Goal: Information Seeking & Learning: Learn about a topic

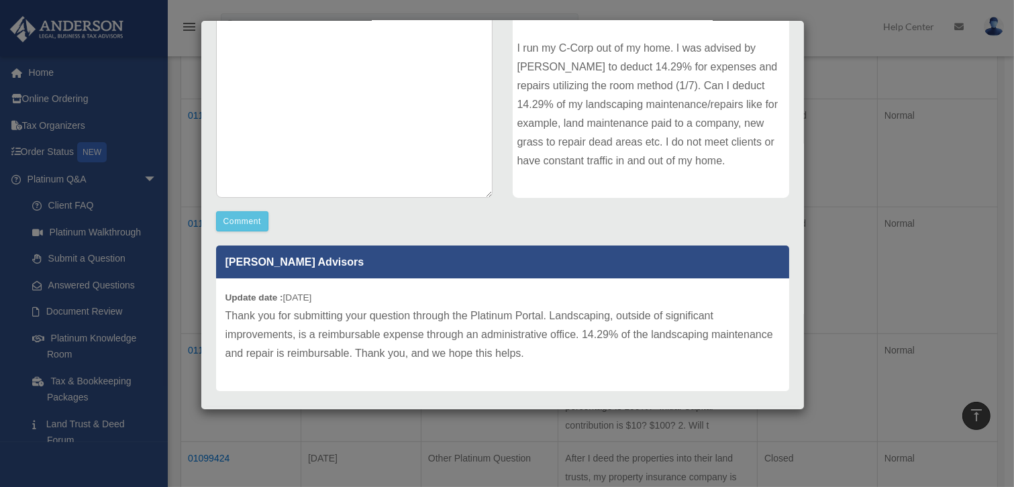
scroll to position [240, 0]
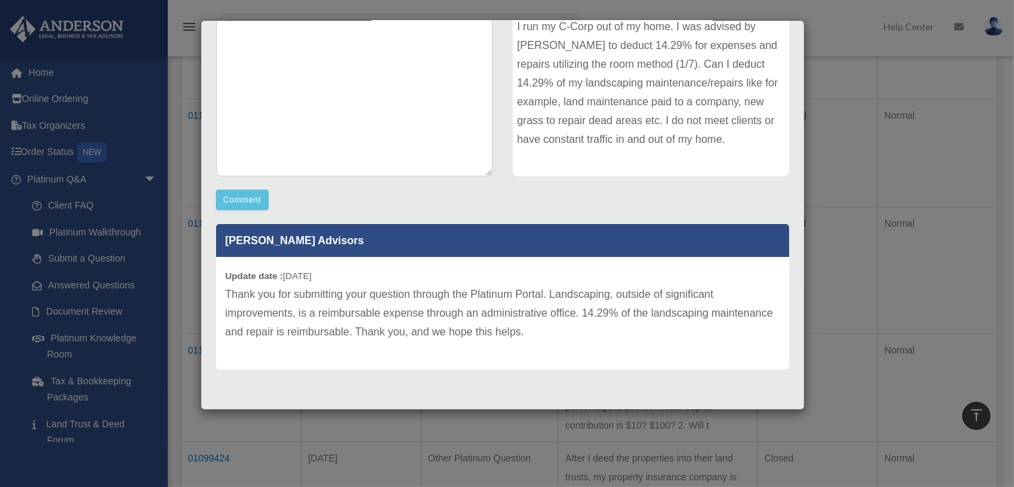
click at [854, 114] on div "Case Detail × Platinum Tax Question Case Number 01127353 Created Date [DATE] St…" at bounding box center [507, 243] width 1014 height 487
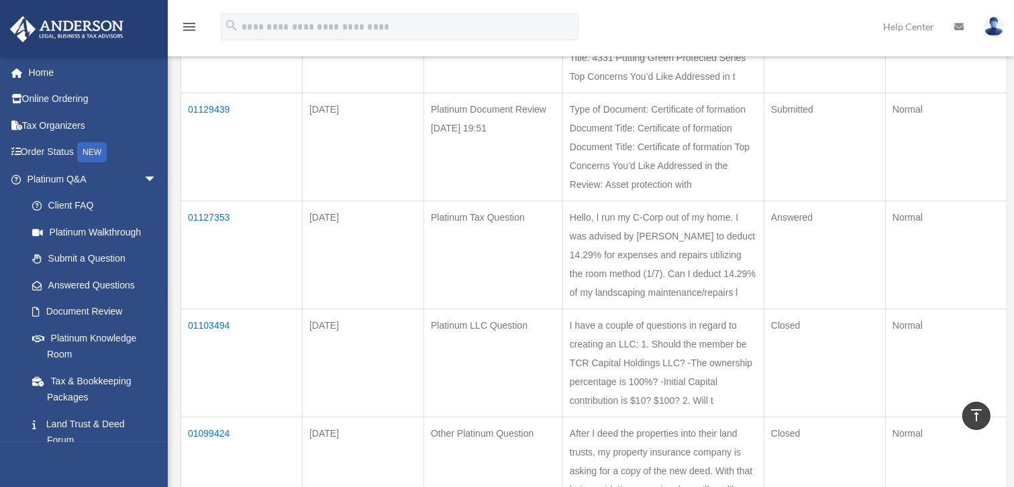
scroll to position [305, 0]
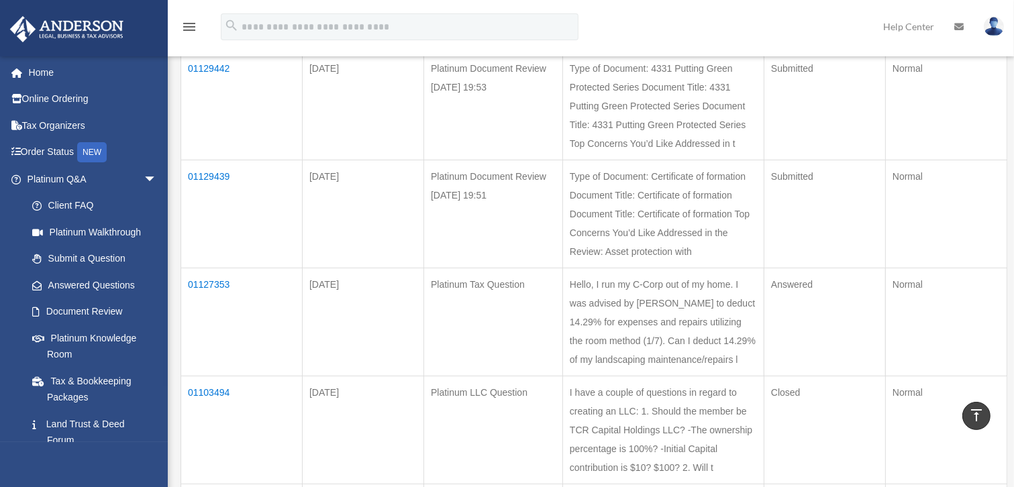
click at [219, 282] on td "01127353" at bounding box center [241, 322] width 121 height 108
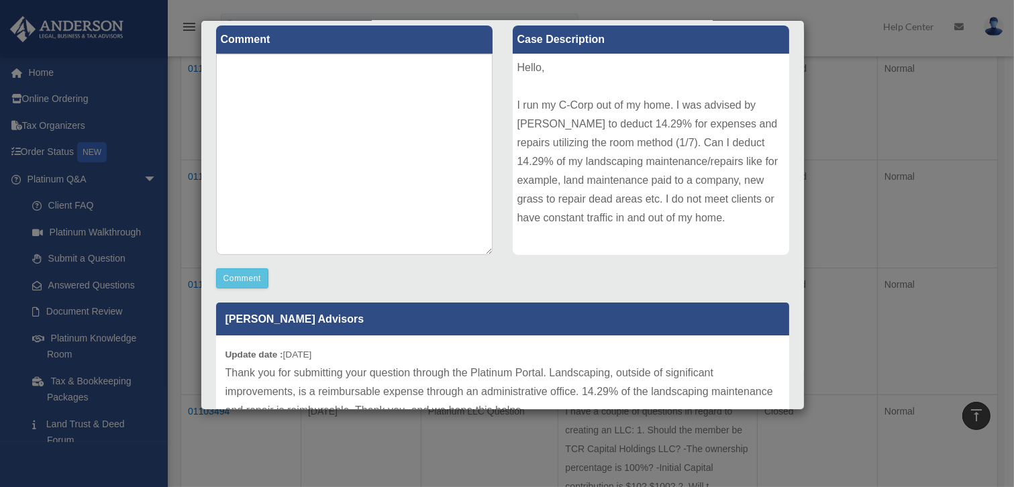
scroll to position [183, 0]
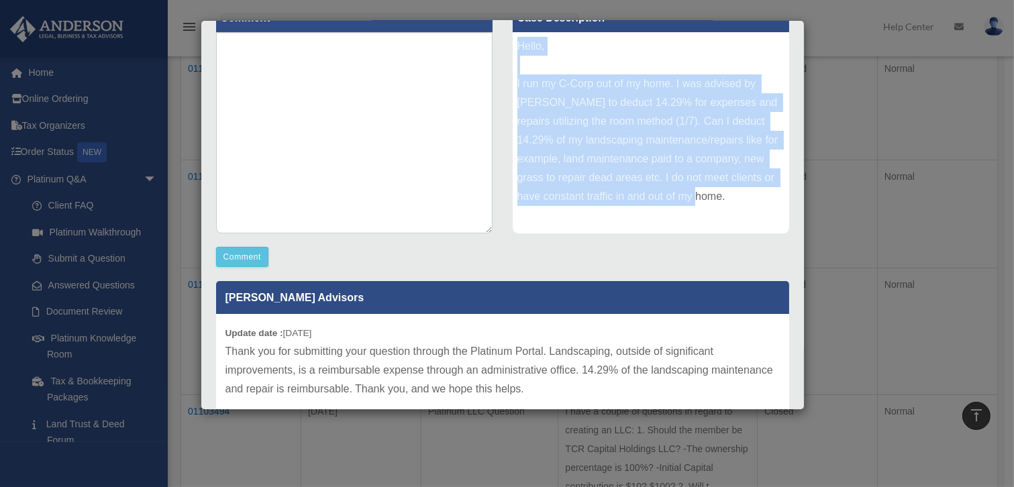
drag, startPoint x: 736, startPoint y: 199, endPoint x: 513, endPoint y: 48, distance: 269.4
click at [513, 48] on div "Hello, I run my C-Corp out of my home. I was advised by [PERSON_NAME] to deduct…" at bounding box center [651, 132] width 277 height 201
drag, startPoint x: 513, startPoint y: 48, endPoint x: 556, endPoint y: 85, distance: 56.7
copy div "Hello, I run my C-Corp out of my home. I was advised by [PERSON_NAME] to deduct…"
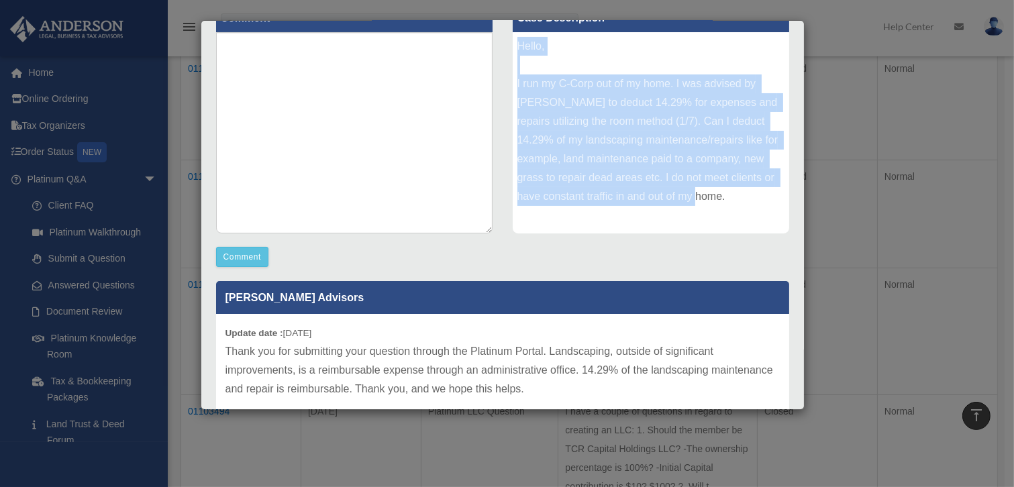
scroll to position [240, 0]
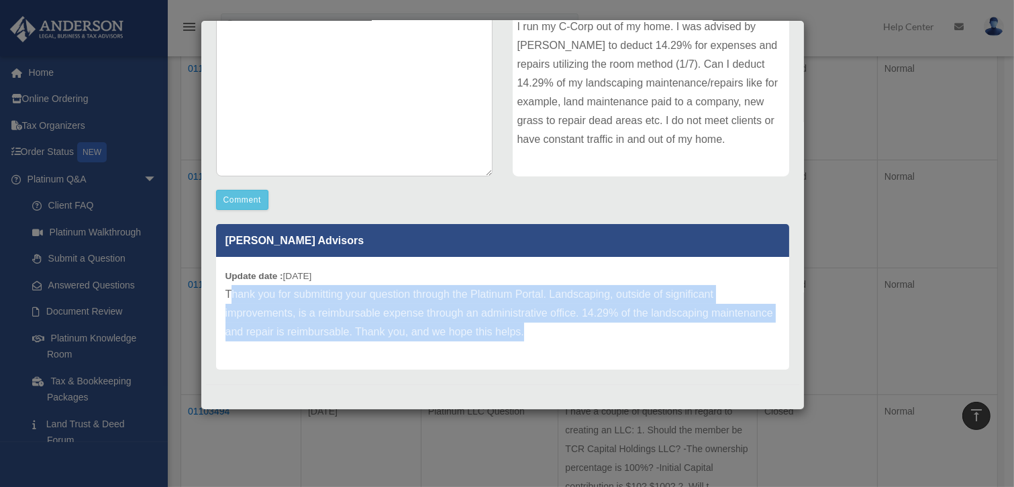
drag, startPoint x: 462, startPoint y: 330, endPoint x: 228, endPoint y: 291, distance: 236.8
click at [228, 291] on p "Thank you for submitting your question through the Platinum Portal. Landscaping…" at bounding box center [503, 313] width 554 height 56
click at [231, 293] on p "Thank you for submitting your question through the Platinum Portal. Landscaping…" at bounding box center [503, 313] width 554 height 56
click at [617, 326] on p "Thank you for submitting your question through the Platinum Portal. Landscaping…" at bounding box center [503, 313] width 554 height 56
drag, startPoint x: 598, startPoint y: 333, endPoint x: 228, endPoint y: 289, distance: 373.0
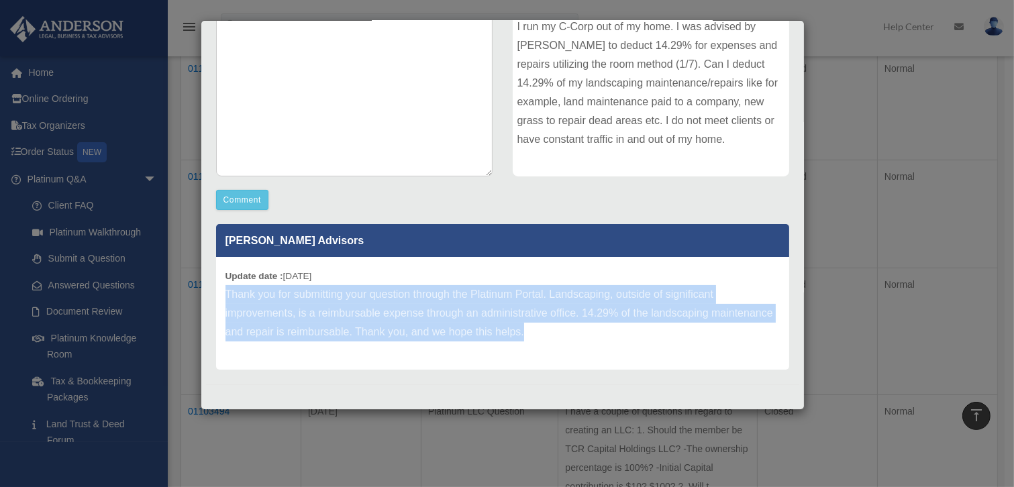
click at [228, 289] on p "Thank you for submitting your question through the Platinum Portal. Landscaping…" at bounding box center [503, 313] width 554 height 56
drag, startPoint x: 228, startPoint y: 289, endPoint x: 238, endPoint y: 293, distance: 11.5
copy p "Thank you for submitting your question through the Platinum Portal. Landscaping…"
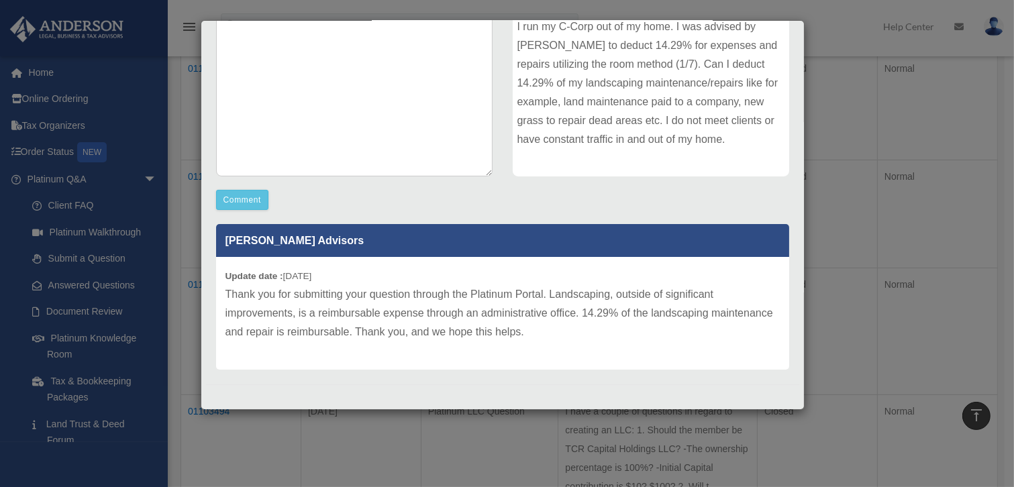
click at [827, 235] on div "Case Detail × Platinum Tax Question Case Number 01127353 Created Date [DATE] St…" at bounding box center [507, 243] width 1014 height 487
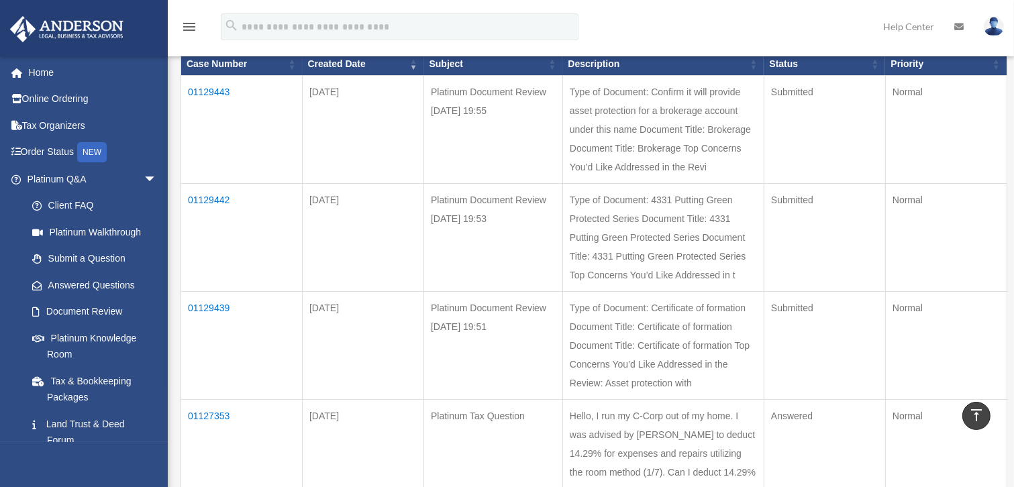
scroll to position [60, 0]
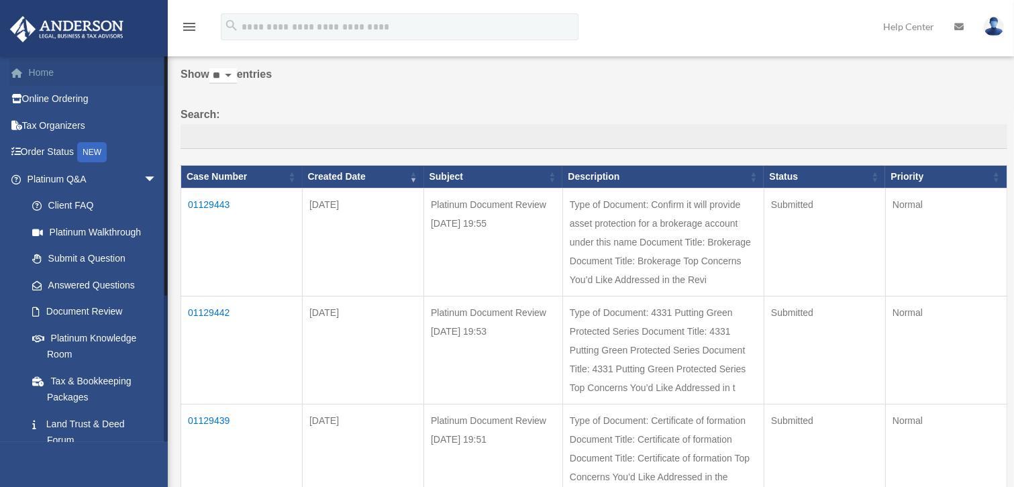
click at [46, 70] on link "Home" at bounding box center [93, 72] width 168 height 27
